Goal: Task Accomplishment & Management: Manage account settings

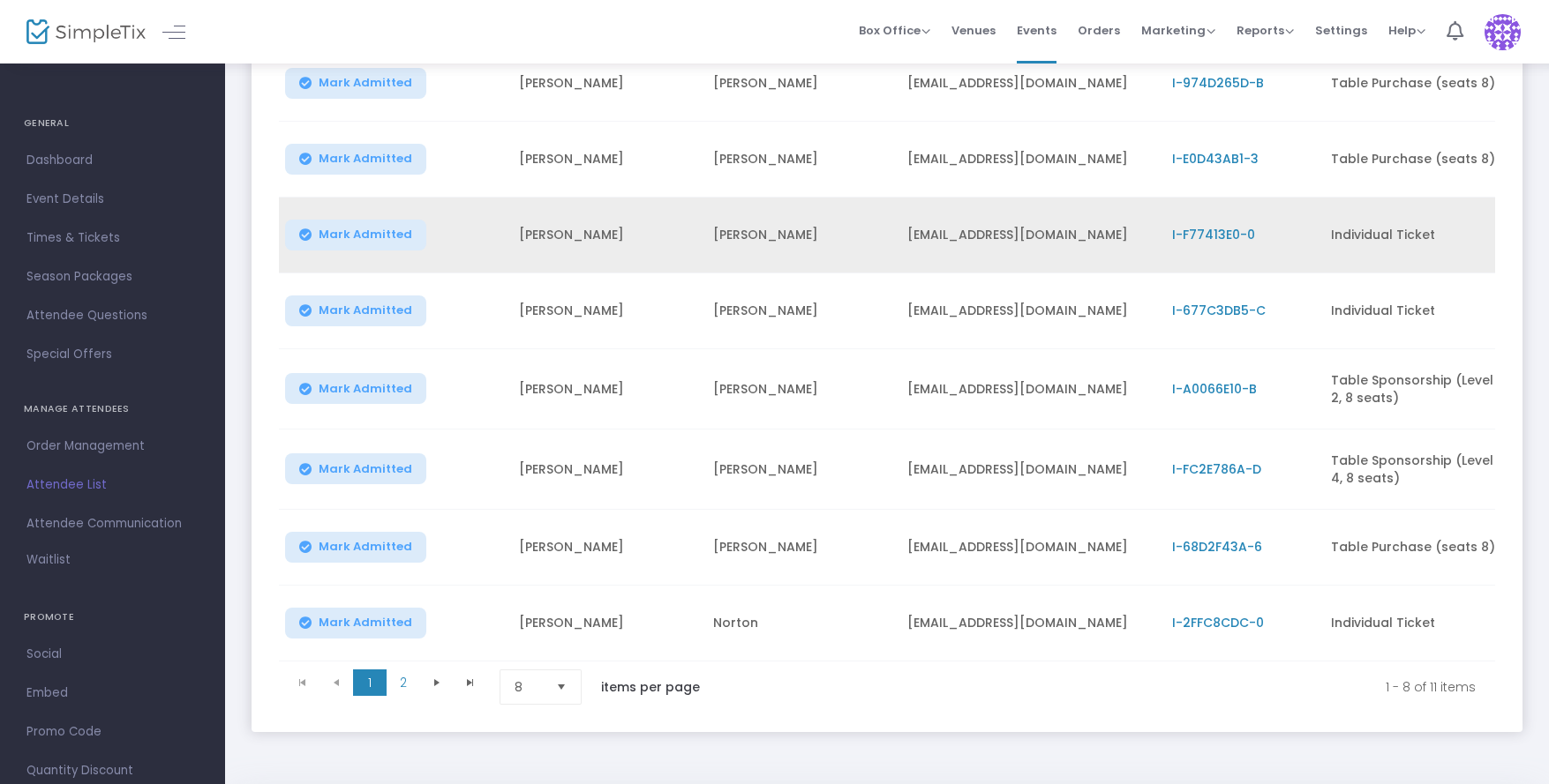
scroll to position [308, 0]
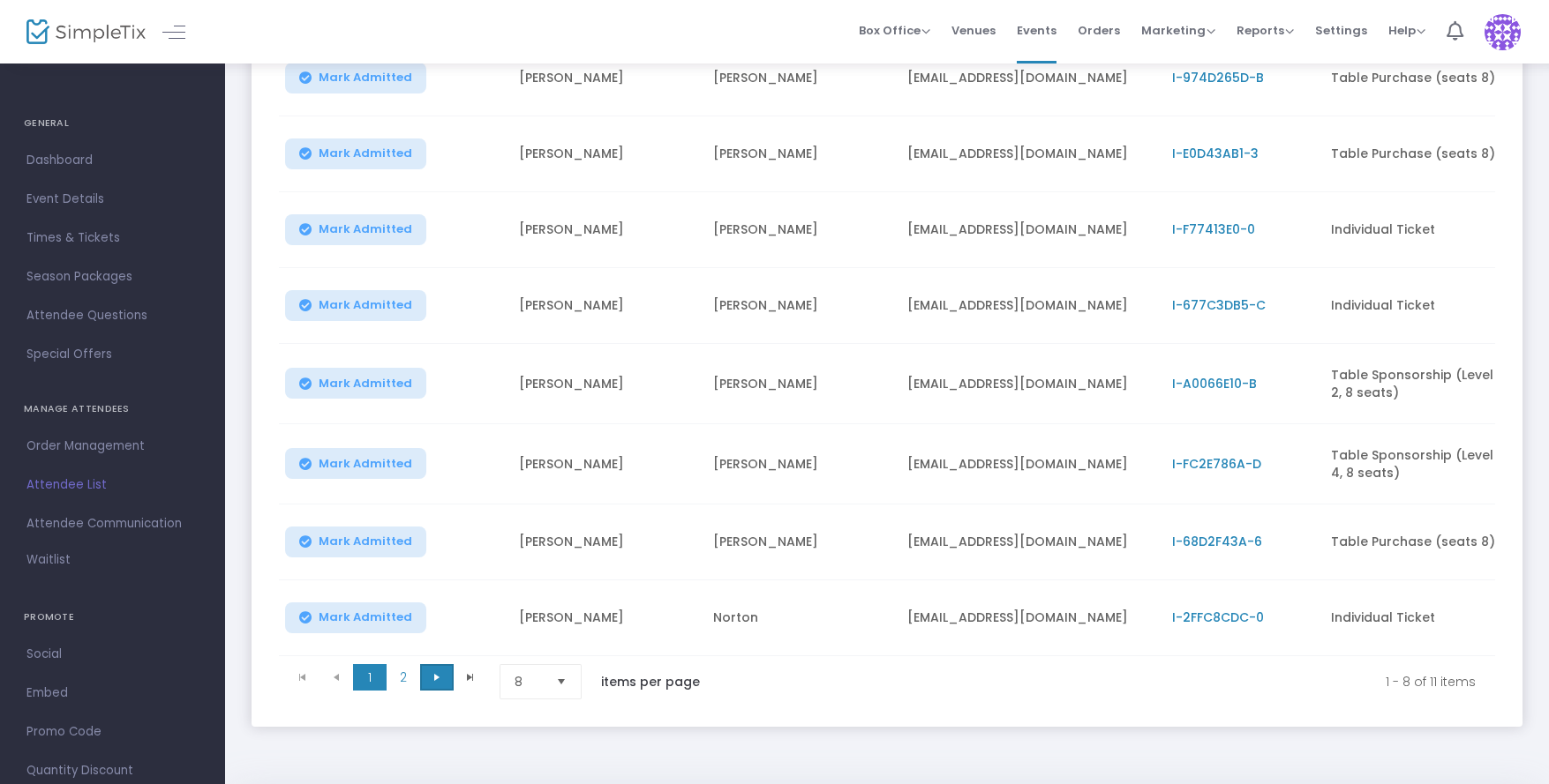
click at [437, 684] on span "Go to the next page" at bounding box center [437, 677] width 14 height 14
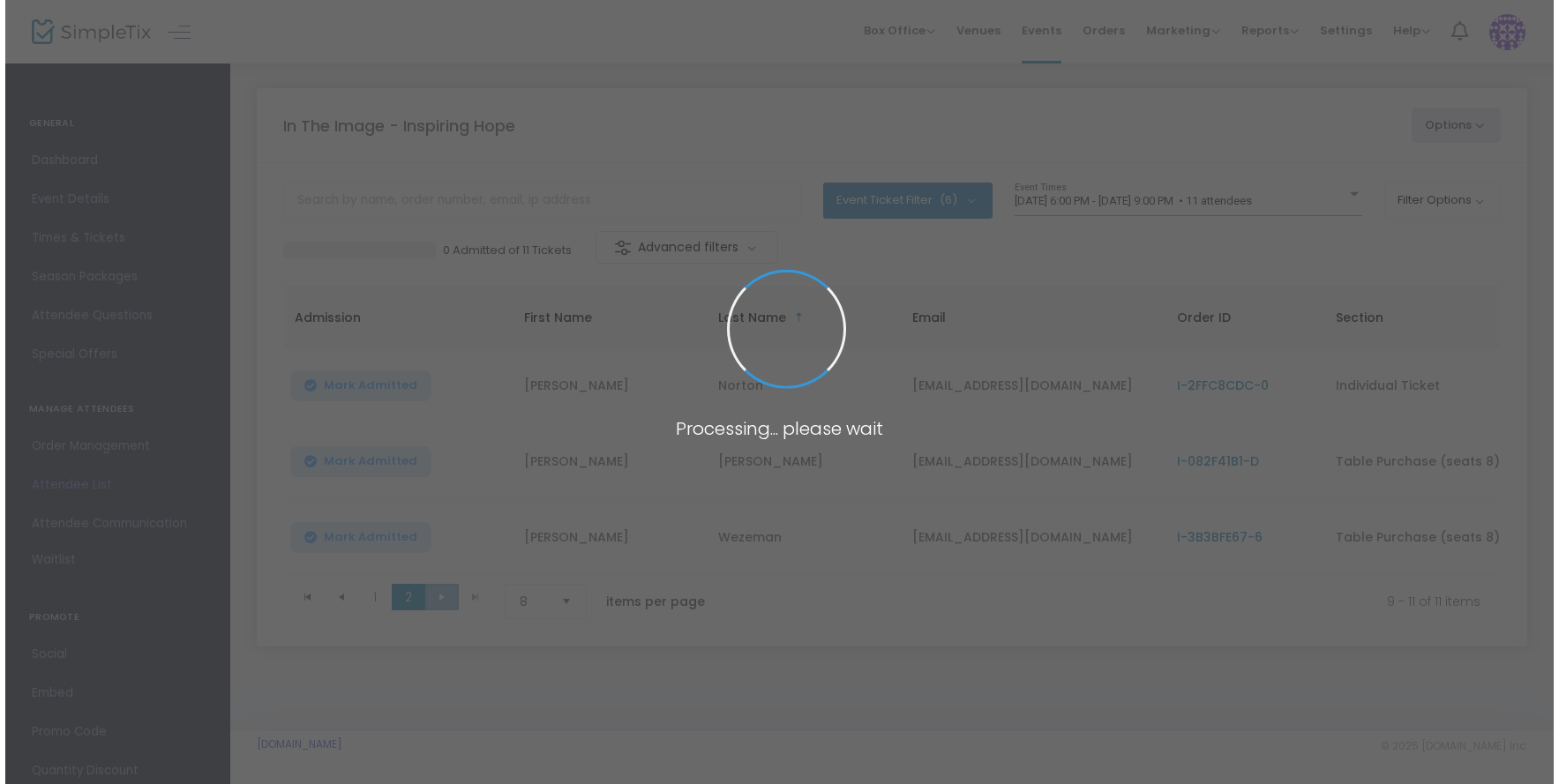
scroll to position [0, 0]
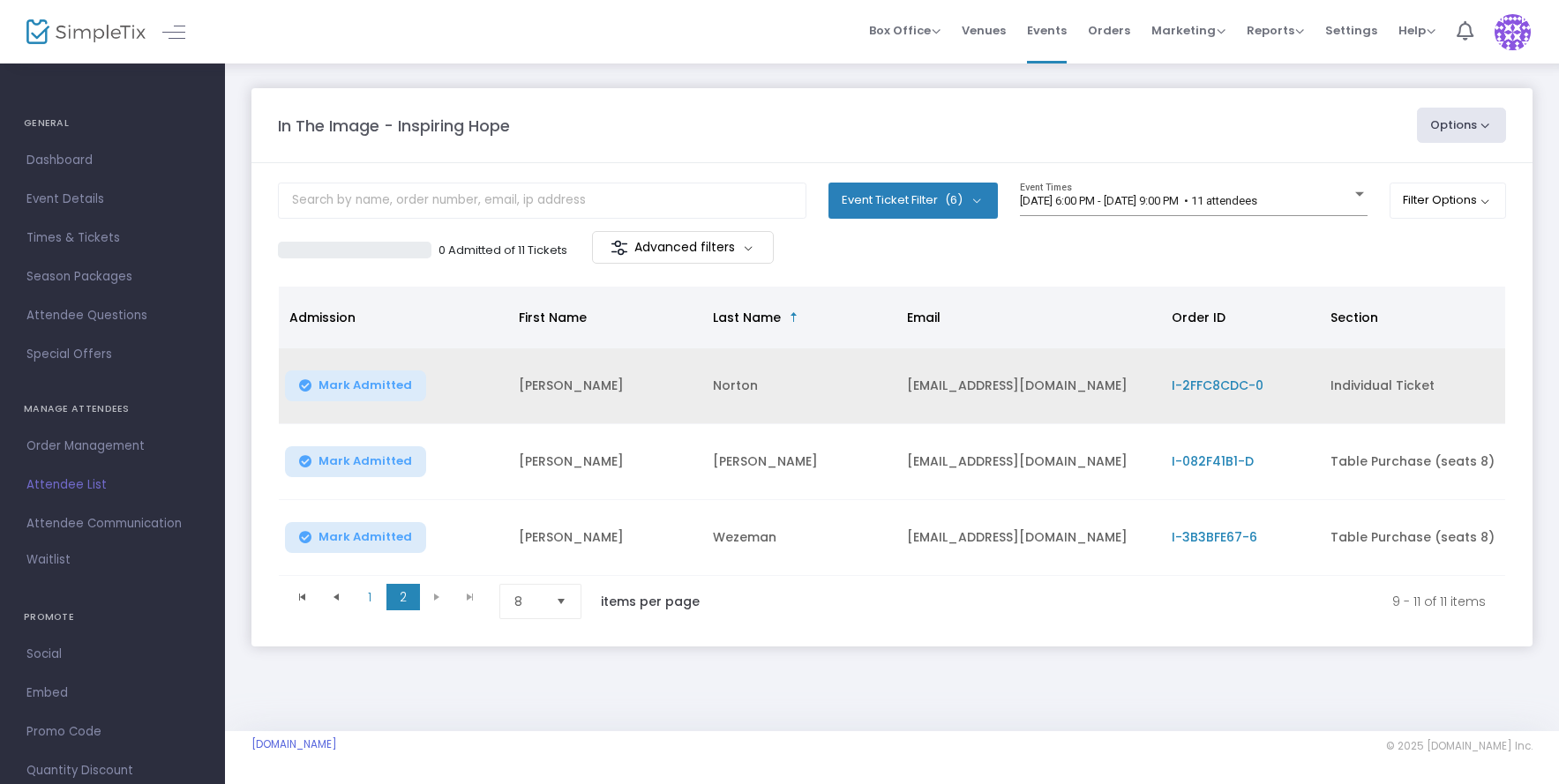
click at [535, 390] on td "[PERSON_NAME]" at bounding box center [605, 386] width 194 height 76
click at [540, 382] on td "[PERSON_NAME]" at bounding box center [605, 386] width 194 height 76
click at [1245, 397] on td "I-2FFC8CDC-0" at bounding box center [1240, 386] width 158 height 76
click at [1239, 384] on span "I-2FFC8CDC-0" at bounding box center [1217, 385] width 92 height 18
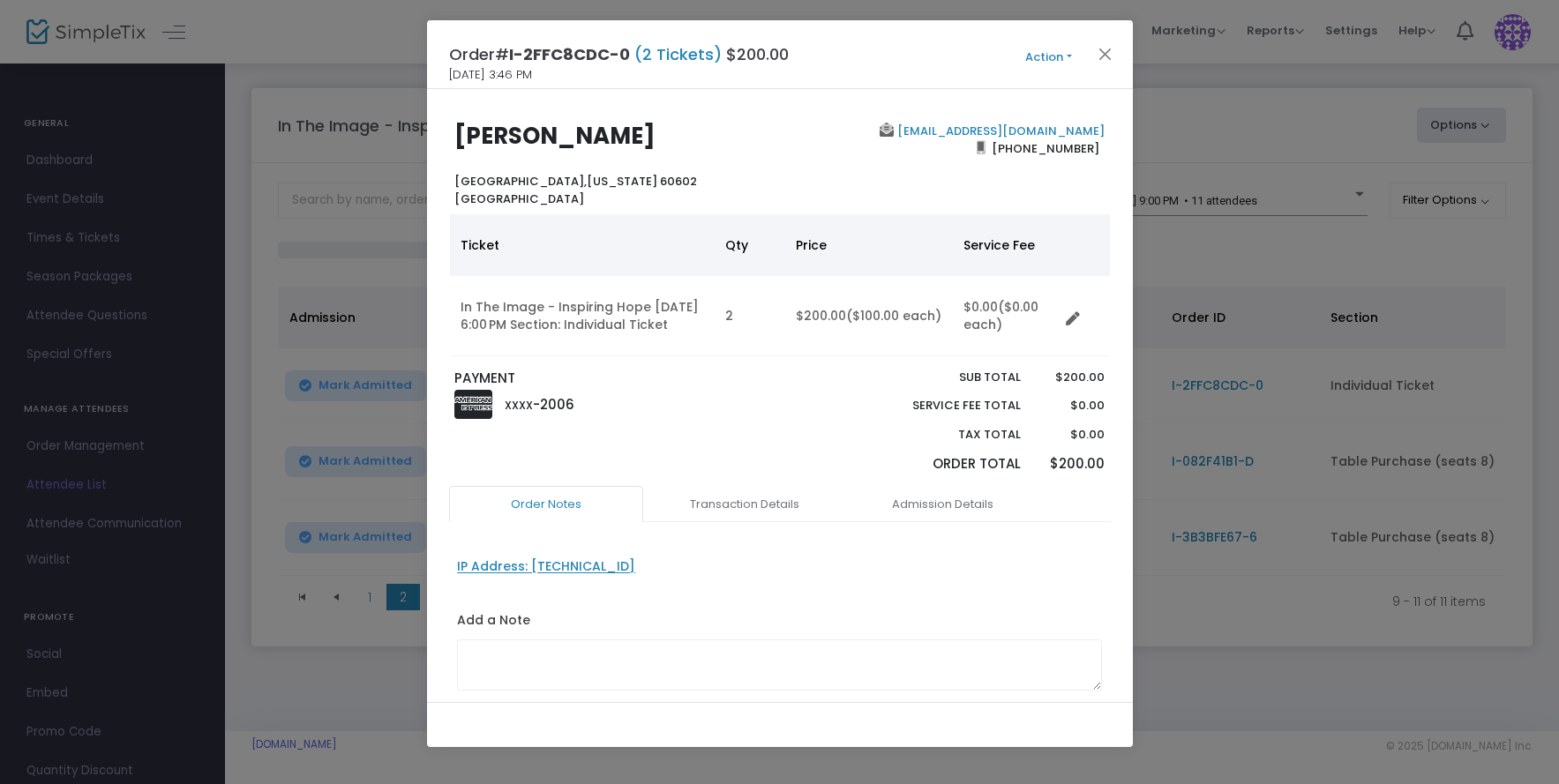
click at [572, 575] on div "IP Address: [TECHNICAL_ID]" at bounding box center [546, 566] width 178 height 19
type input "[TECHNICAL_ID]"
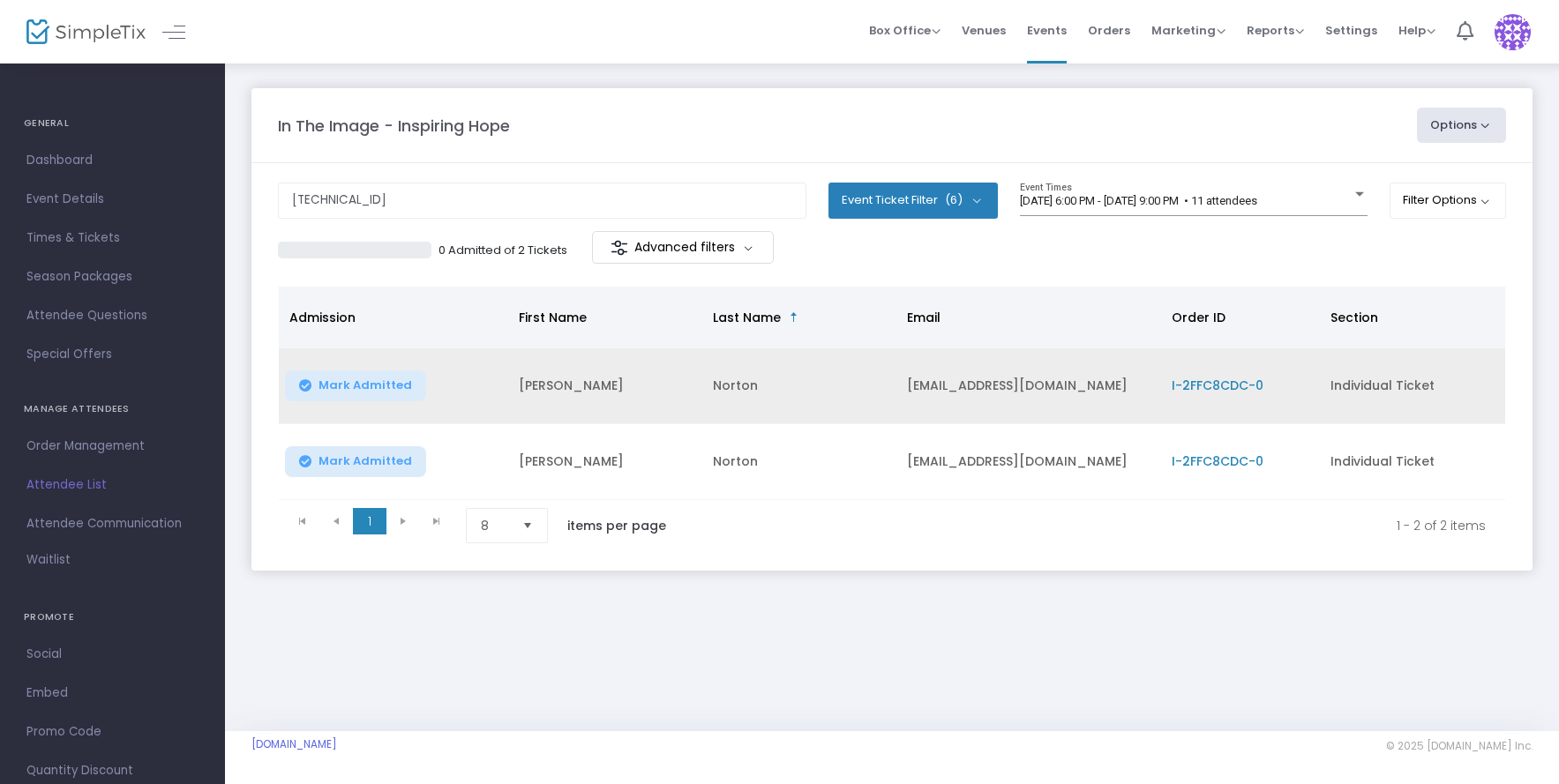
click at [1238, 383] on span "I-2FFC8CDC-0" at bounding box center [1217, 385] width 92 height 18
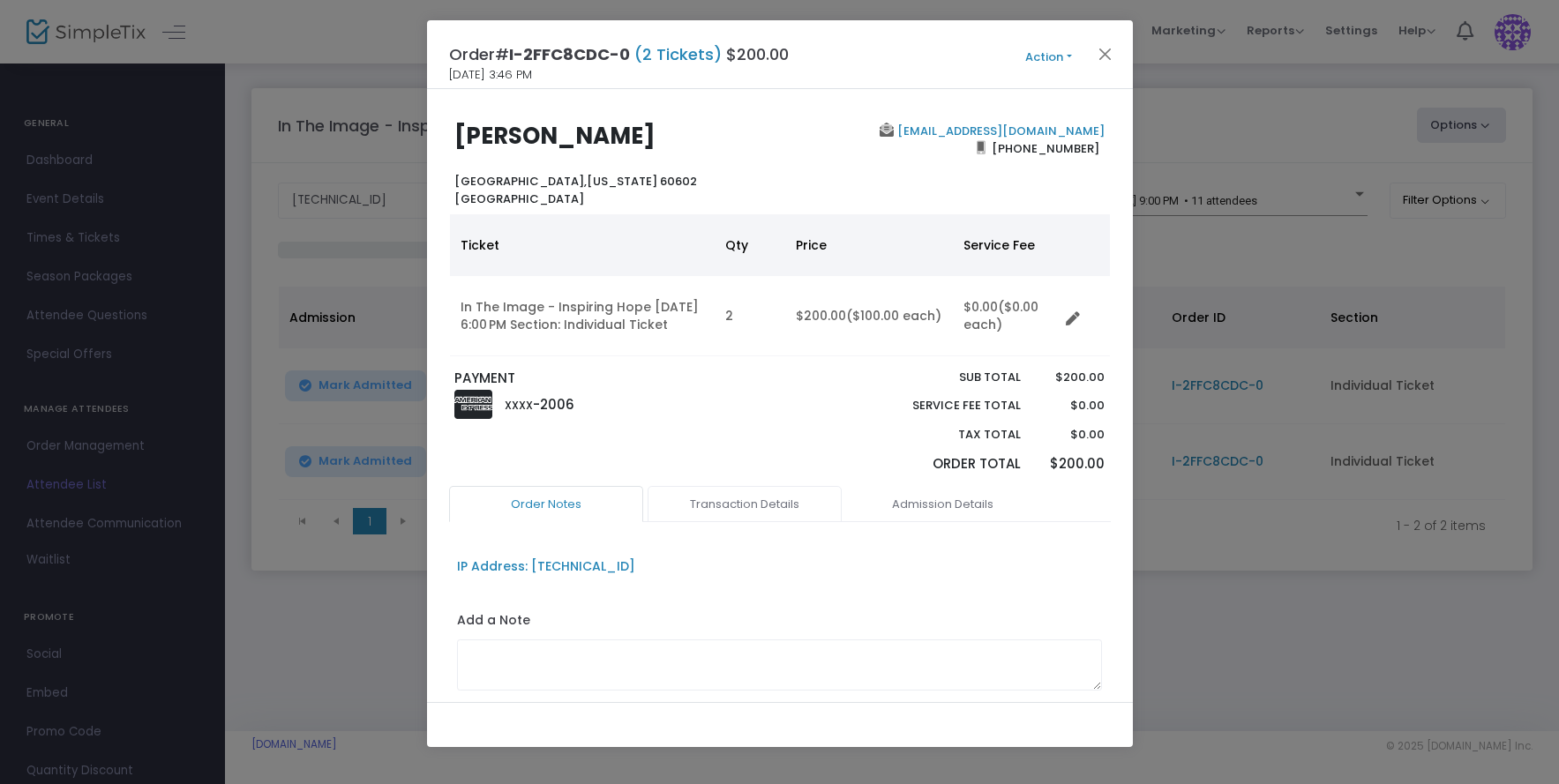
click at [767, 523] on link "Transaction Details" at bounding box center [745, 505] width 194 height 37
